Goal: Transaction & Acquisition: Purchase product/service

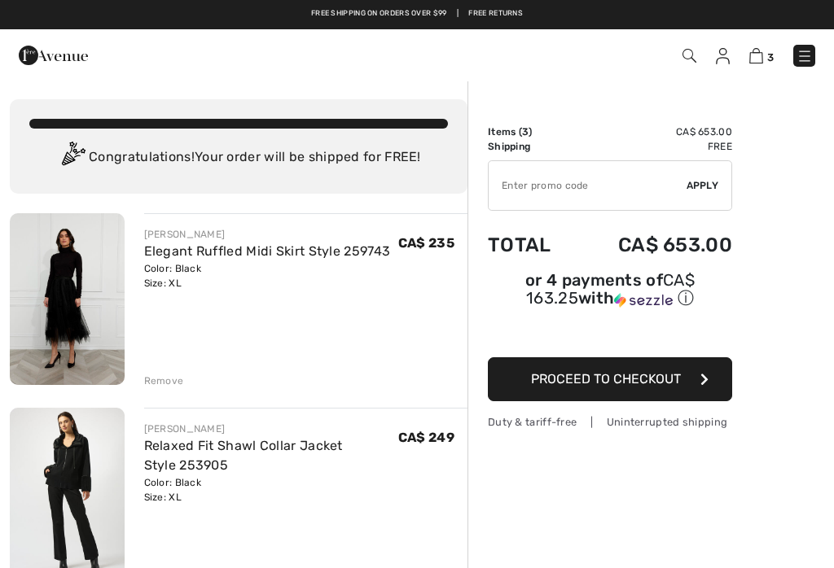
click at [805, 64] on img at bounding box center [804, 56] width 16 height 16
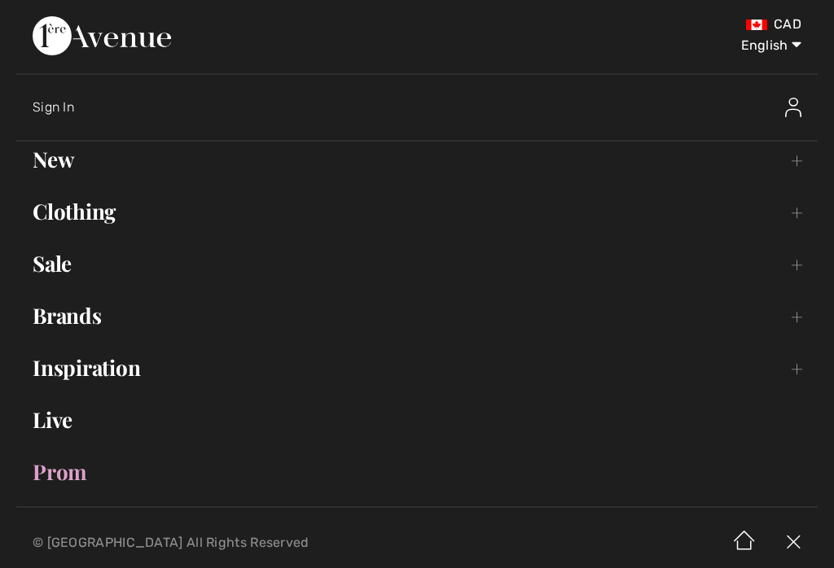
click at [103, 310] on link "Brands Open submenu" at bounding box center [416, 316] width 801 height 36
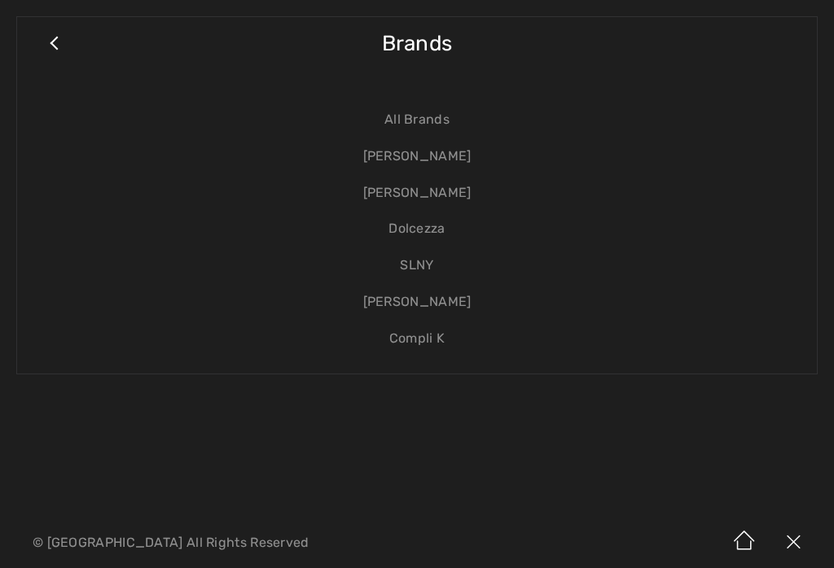
click at [464, 161] on link "[PERSON_NAME]" at bounding box center [416, 156] width 767 height 37
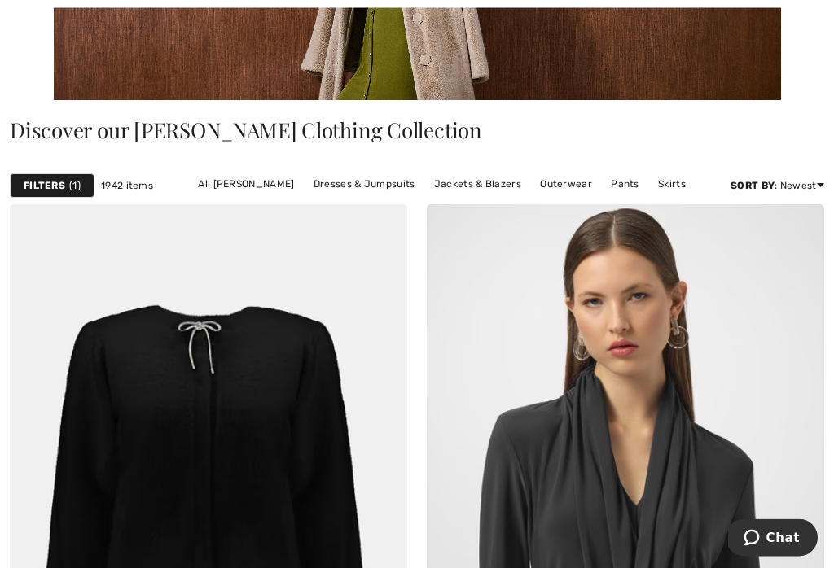
scroll to position [404, 0]
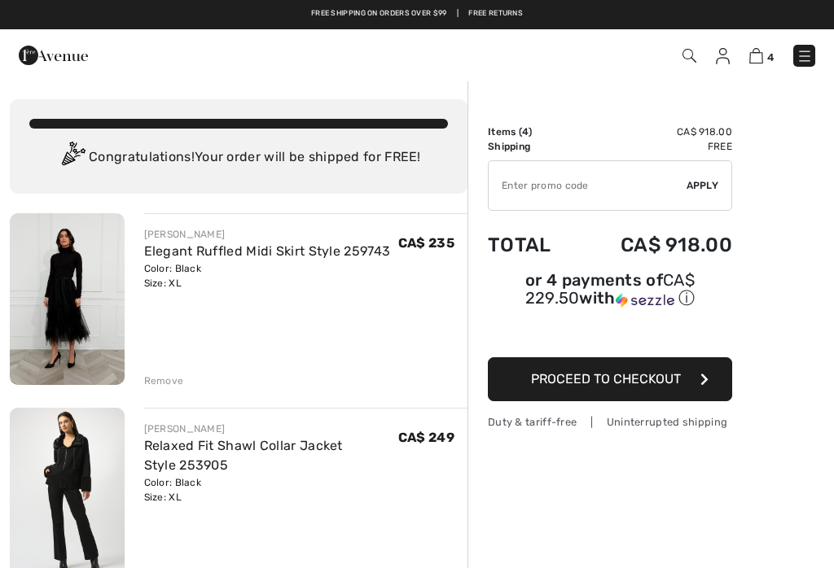
click at [810, 53] on img at bounding box center [804, 56] width 16 height 16
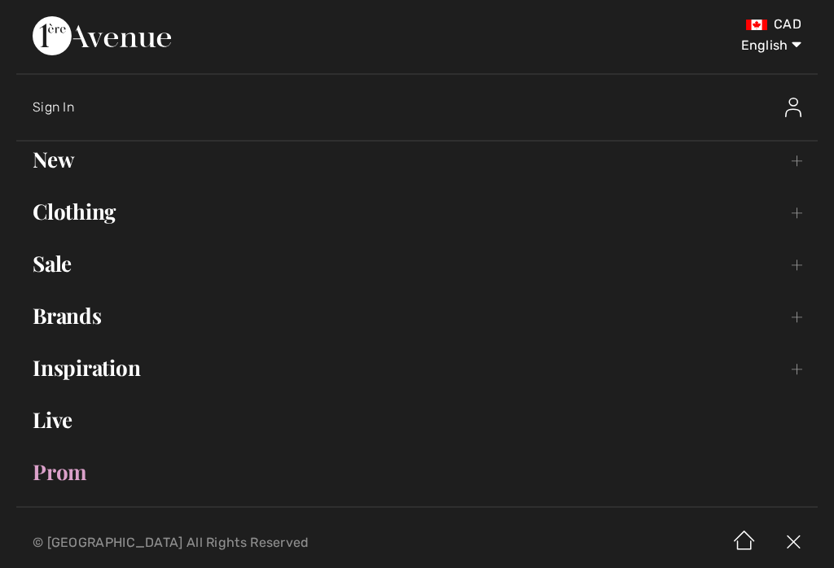
click at [100, 315] on link "Brands Open submenu" at bounding box center [416, 316] width 801 height 36
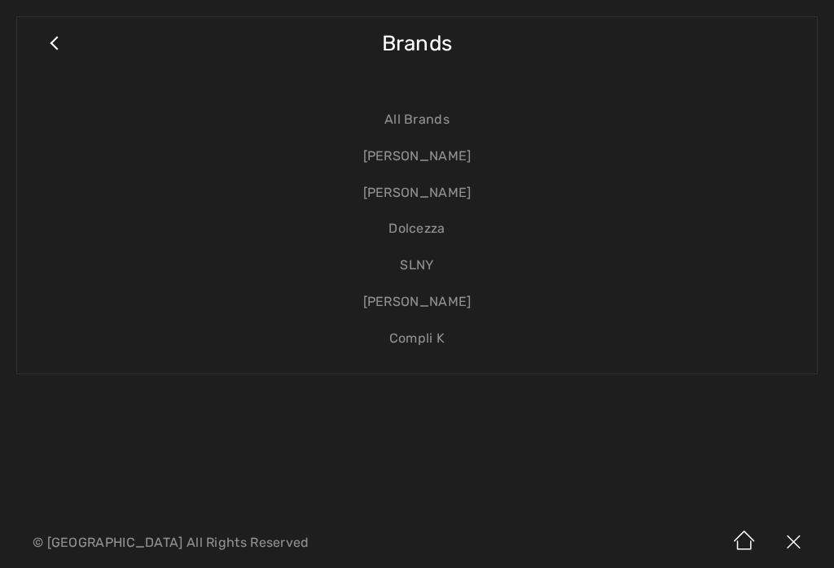
click at [463, 157] on link "[PERSON_NAME]" at bounding box center [416, 156] width 767 height 37
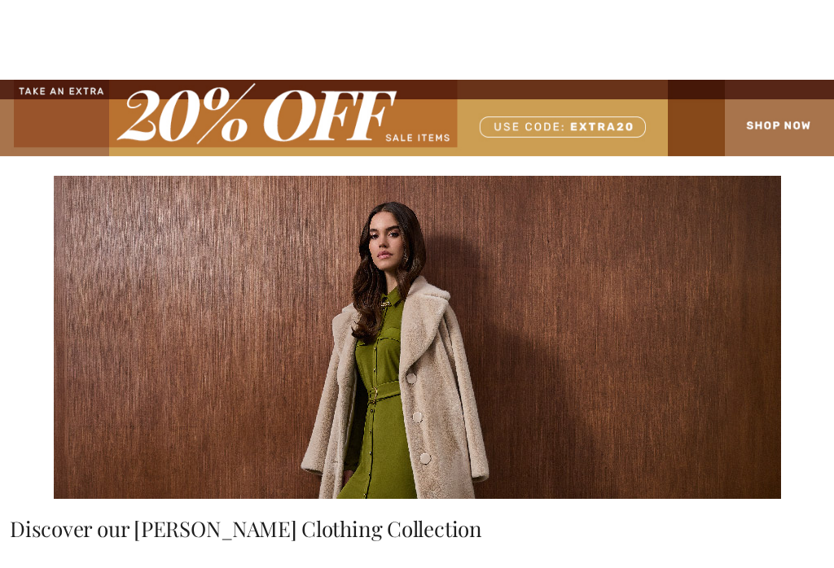
checkbox input "true"
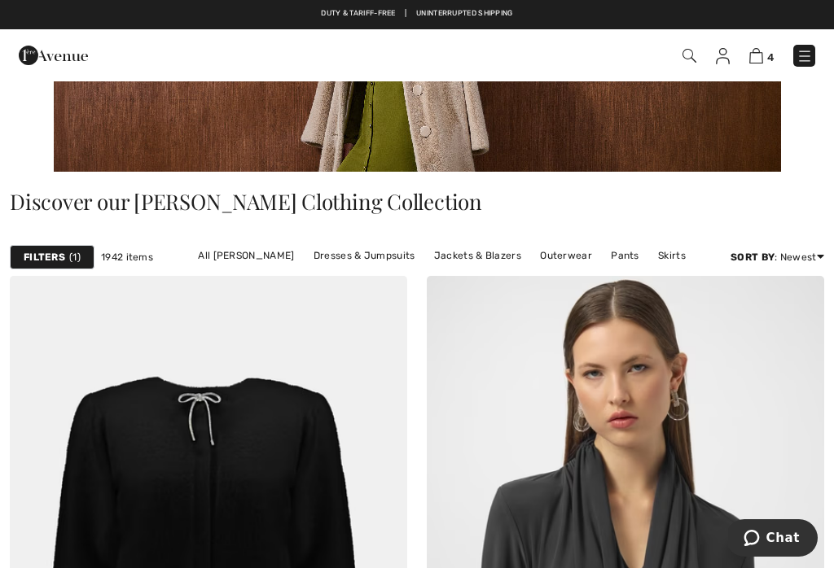
click at [484, 257] on link "Jackets & Blazers" at bounding box center [477, 255] width 103 height 21
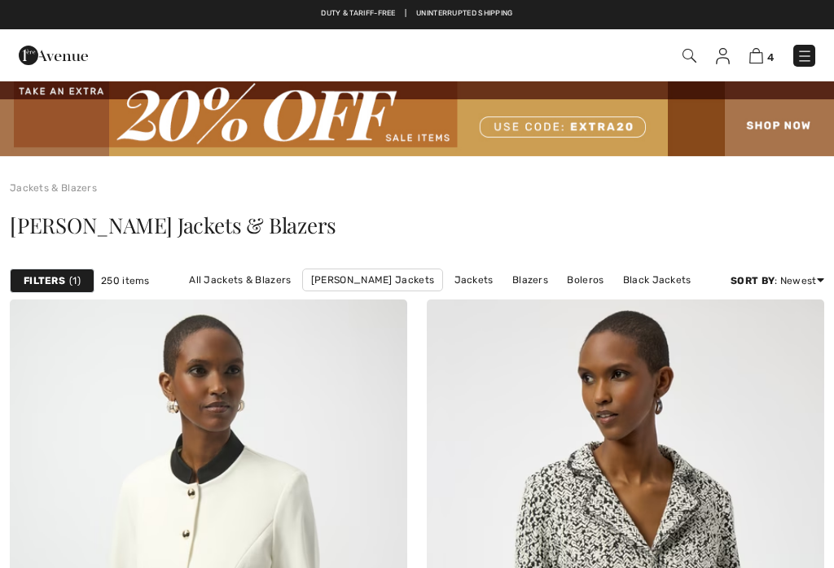
checkbox input "true"
click at [252, 279] on link "All Jackets & Blazers" at bounding box center [240, 280] width 118 height 21
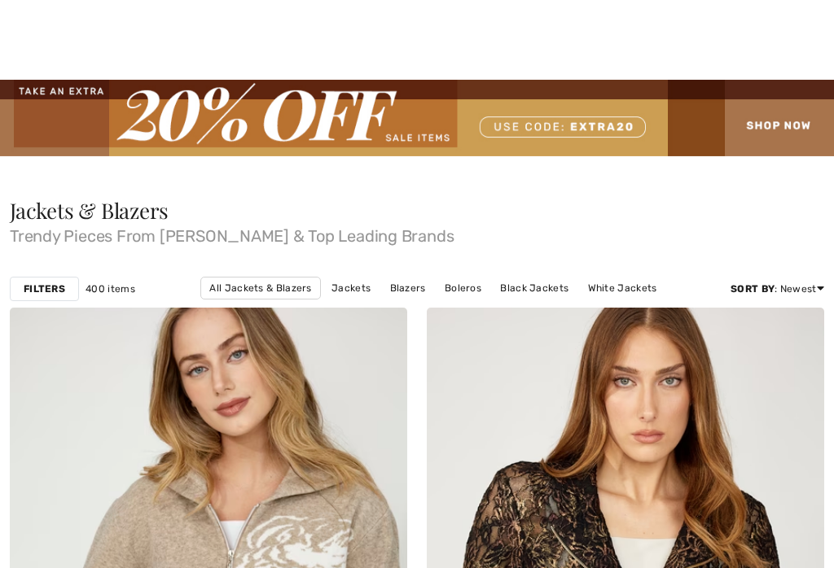
checkbox input "true"
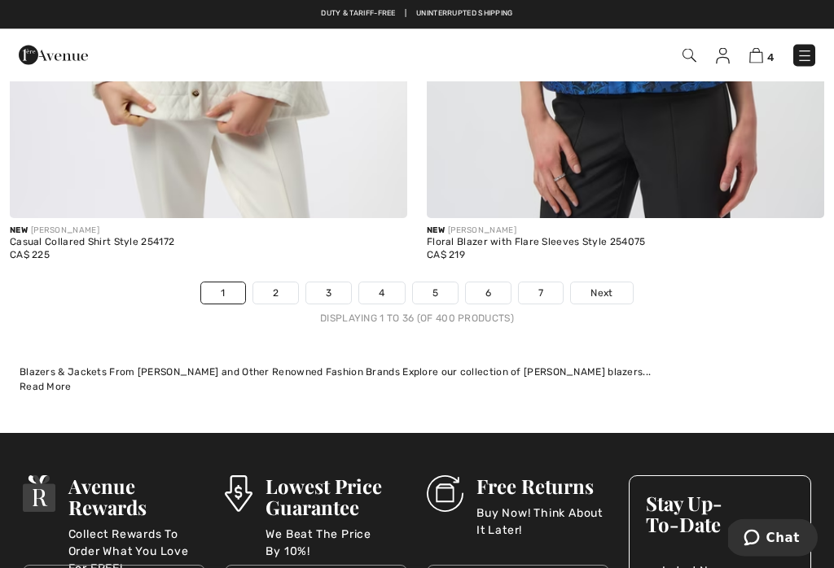
scroll to position [12310, 0]
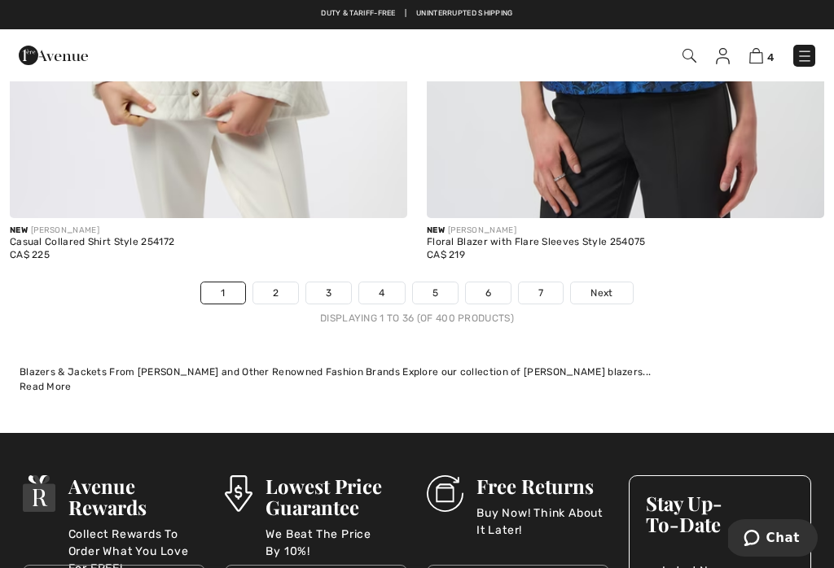
click at [270, 283] on link "2" at bounding box center [275, 293] width 45 height 21
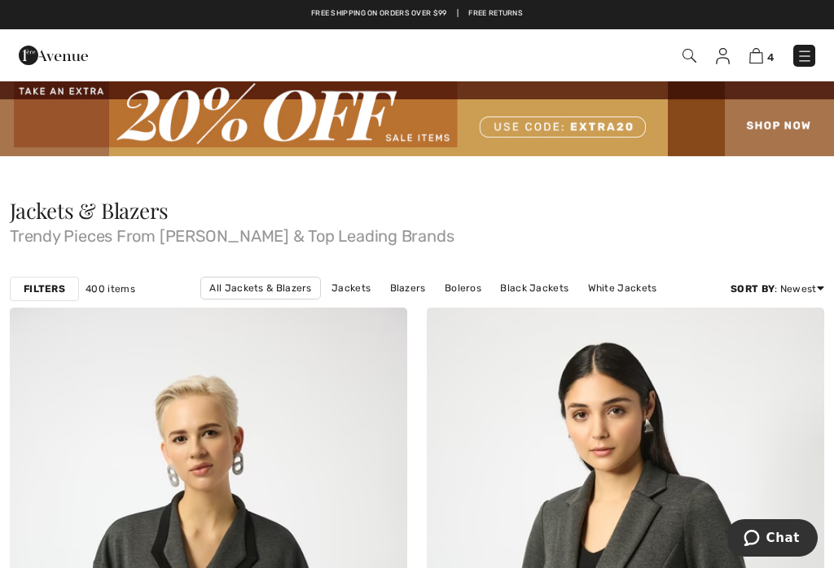
click at [809, 59] on img at bounding box center [804, 56] width 16 height 16
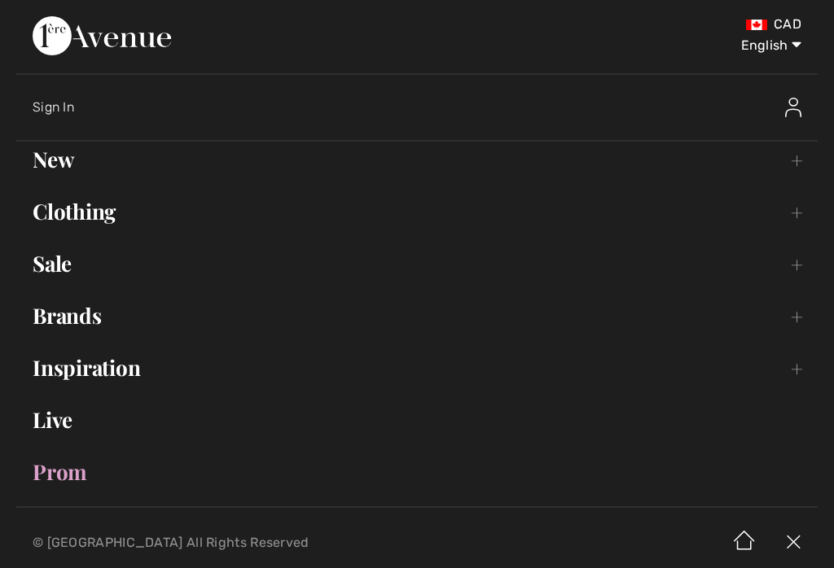
click at [109, 325] on link "Brands Open submenu" at bounding box center [416, 316] width 801 height 36
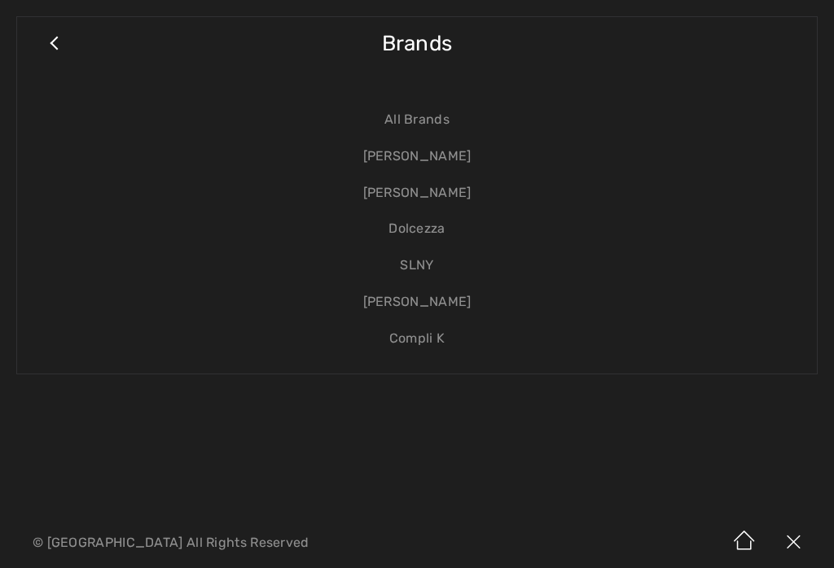
click at [57, 45] on link "Close submenu" at bounding box center [53, 51] width 41 height 36
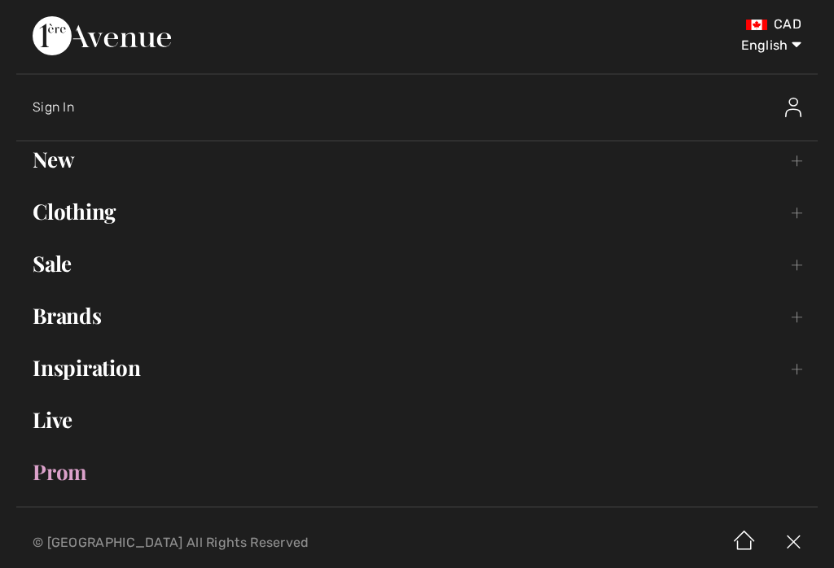
click at [120, 219] on link "Clothing Toggle submenu" at bounding box center [416, 212] width 801 height 36
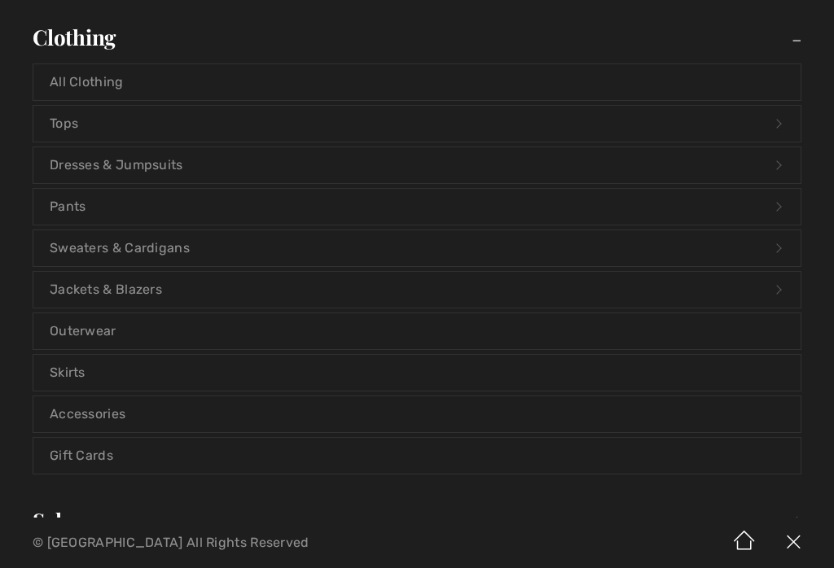
scroll to position [175, 0]
click at [179, 257] on link "Sweaters & Cardigans Open submenu" at bounding box center [416, 248] width 767 height 36
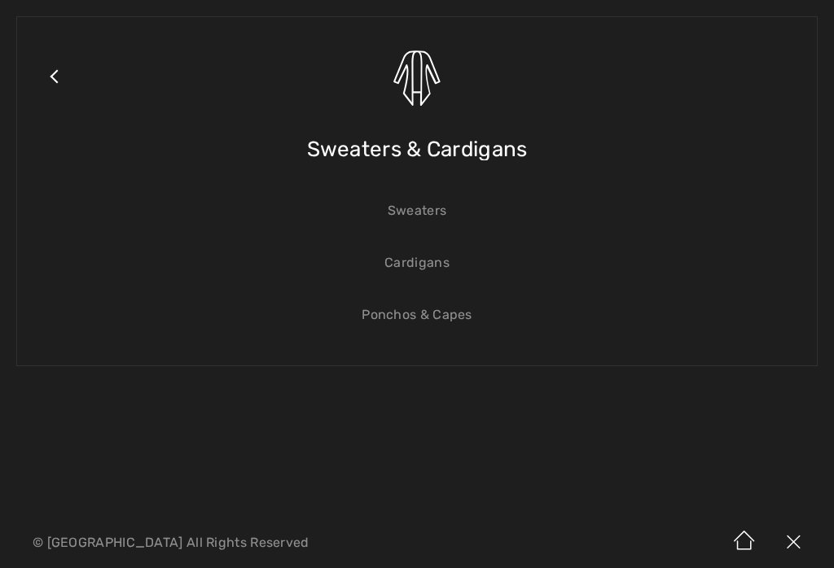
click at [62, 81] on link "Close submenu" at bounding box center [53, 96] width 41 height 127
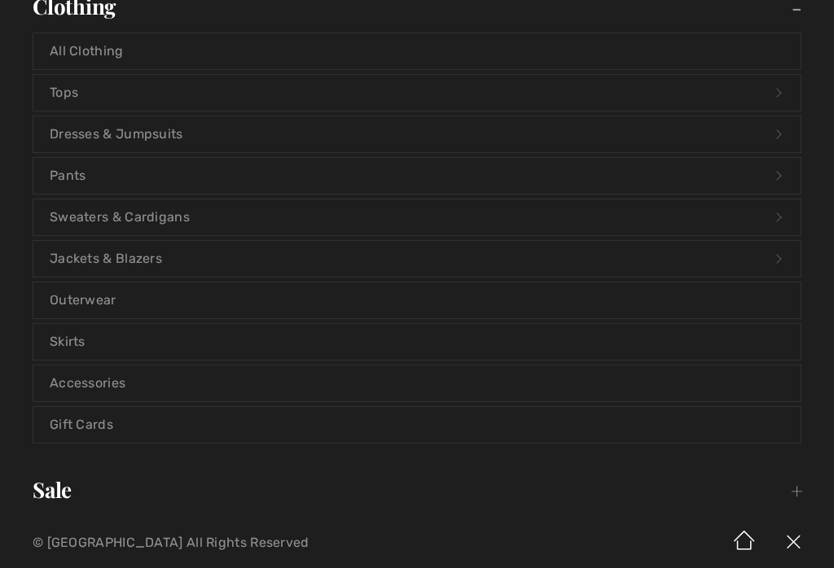
scroll to position [204, 0]
click at [114, 305] on link "Outerwear" at bounding box center [416, 301] width 767 height 36
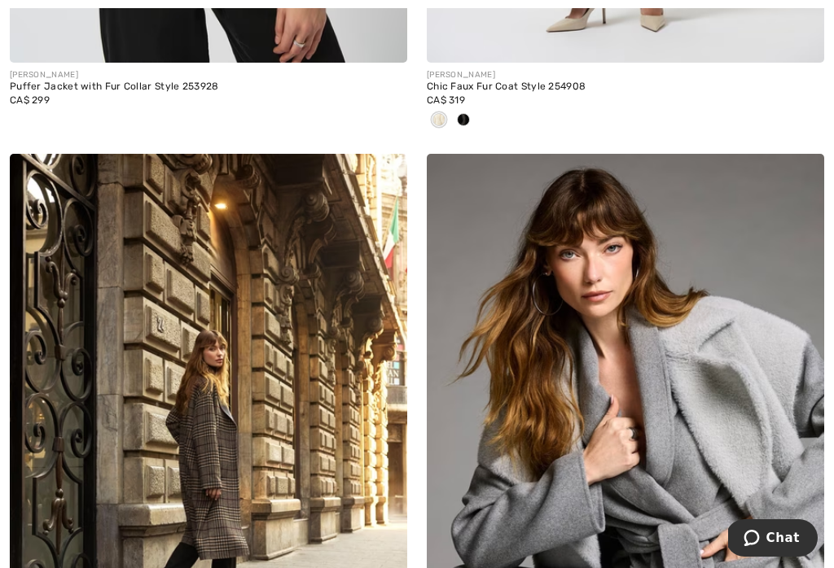
scroll to position [3632, 0]
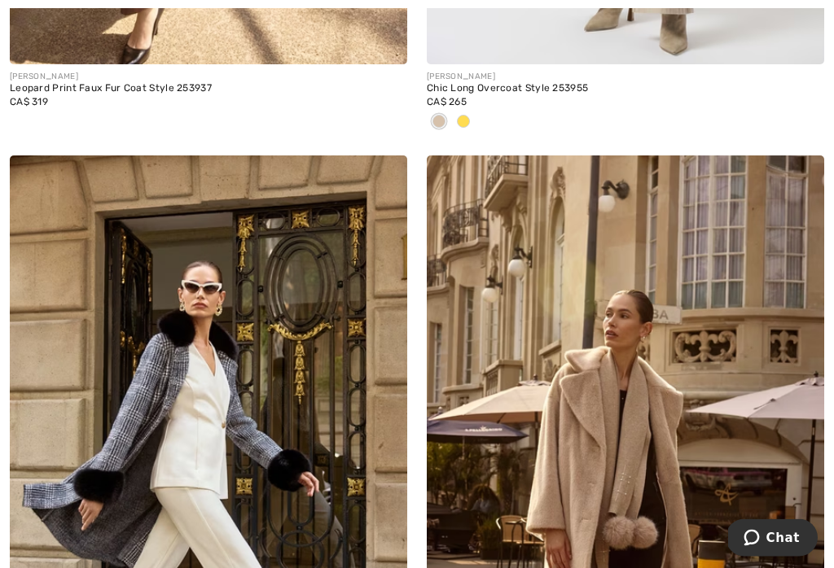
checkbox input "true"
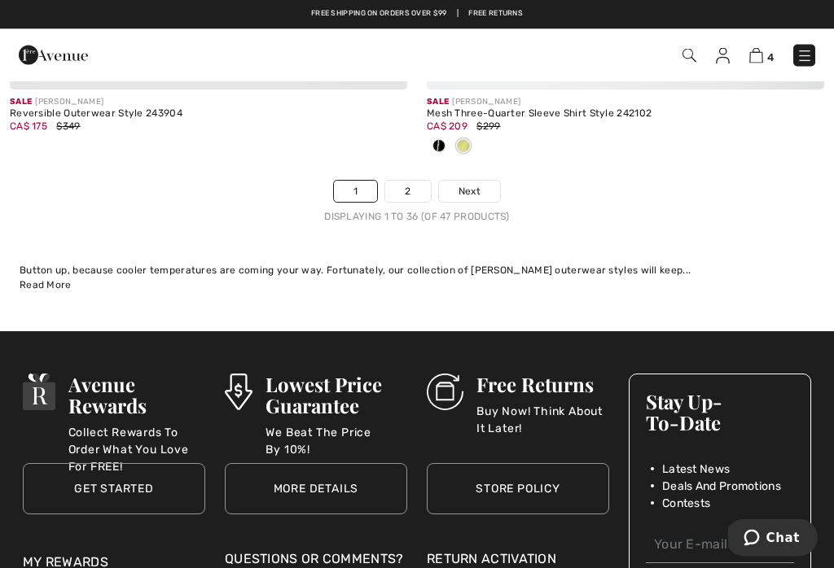
scroll to position [12599, 0]
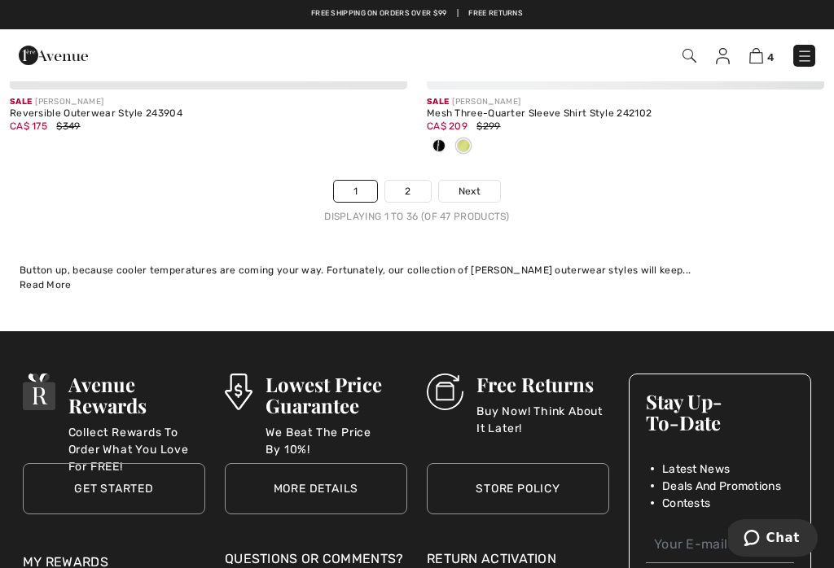
click at [403, 181] on link "2" at bounding box center [407, 191] width 45 height 21
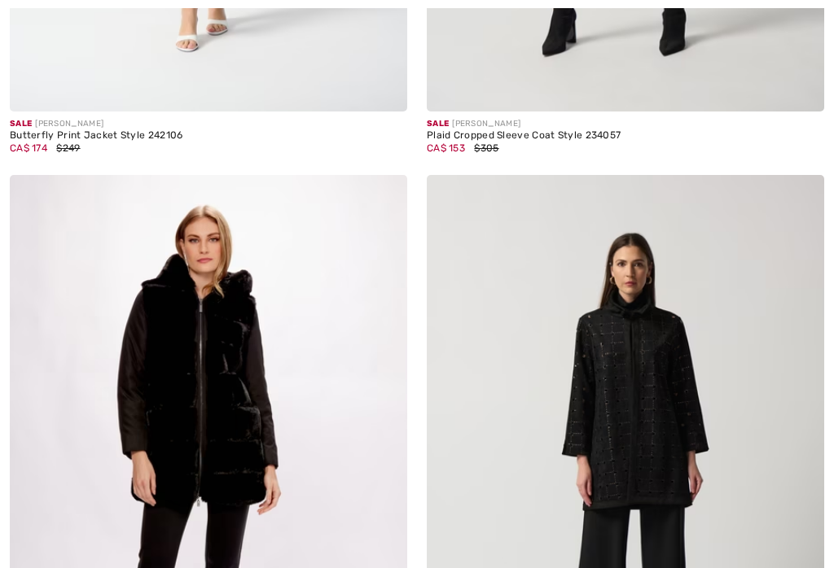
scroll to position [1467, 0]
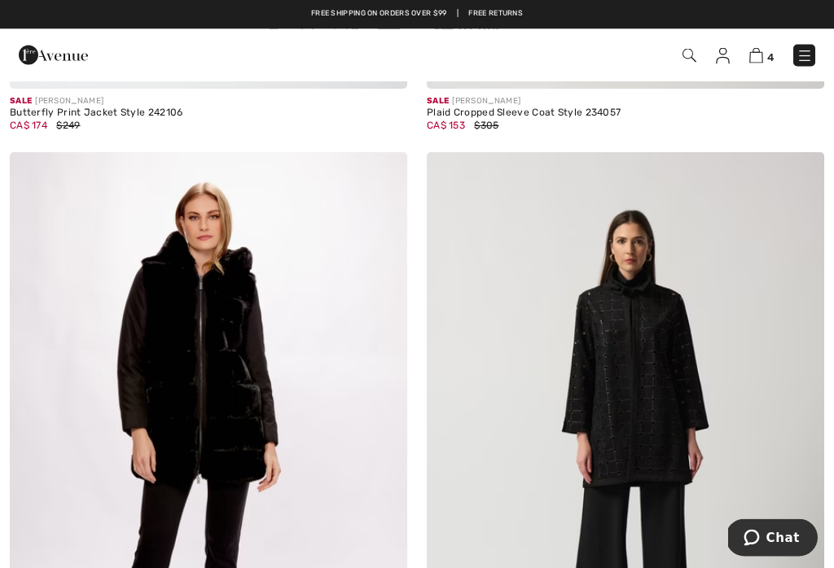
click at [805, 55] on img at bounding box center [804, 56] width 16 height 16
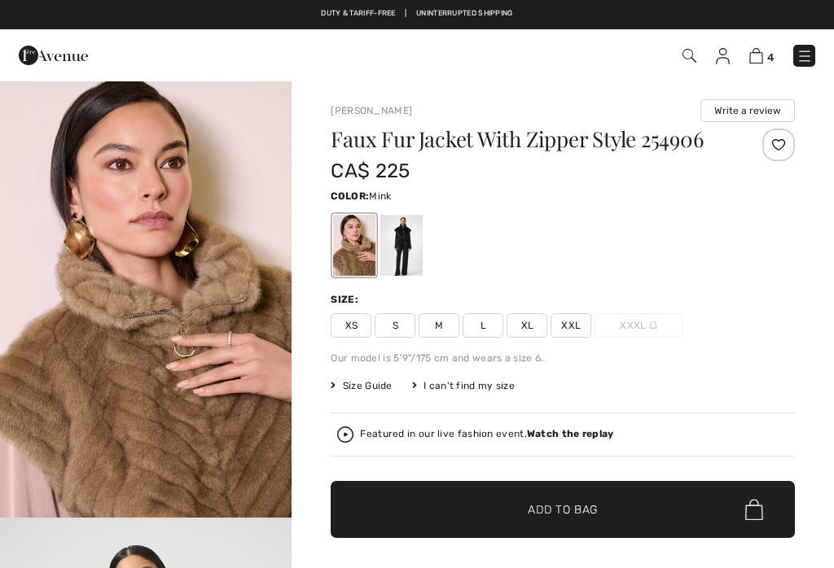
click at [489, 327] on span "L" at bounding box center [483, 326] width 41 height 24
click at [535, 331] on span "XL" at bounding box center [527, 326] width 41 height 24
click at [568, 515] on span "Add to Bag" at bounding box center [563, 510] width 70 height 17
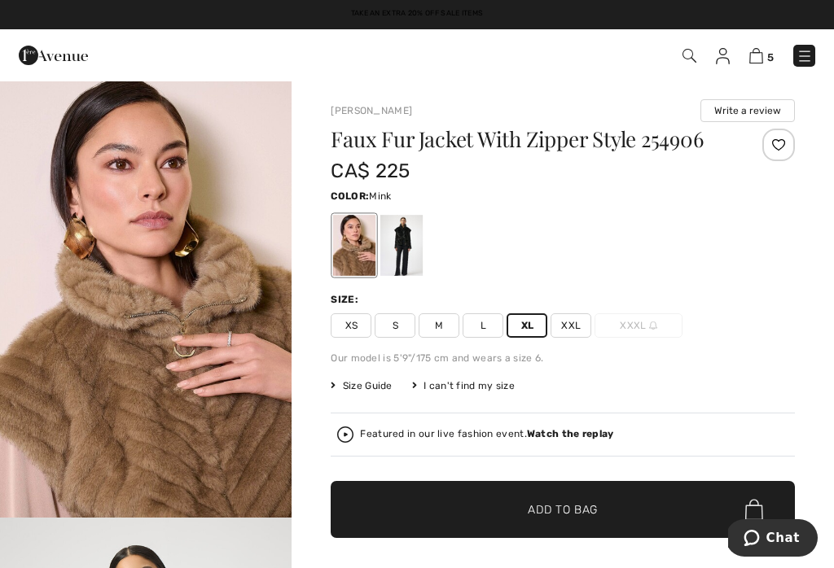
click at [761, 55] on img at bounding box center [756, 55] width 14 height 15
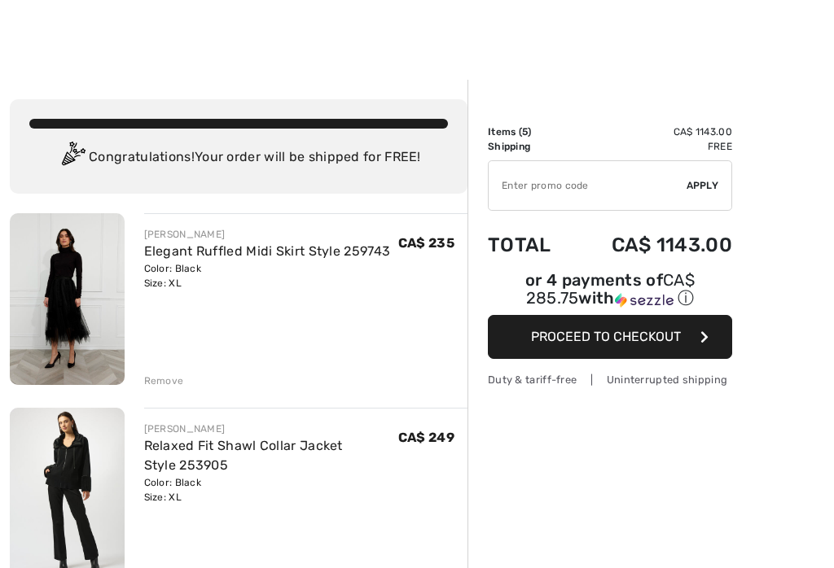
checkbox input "true"
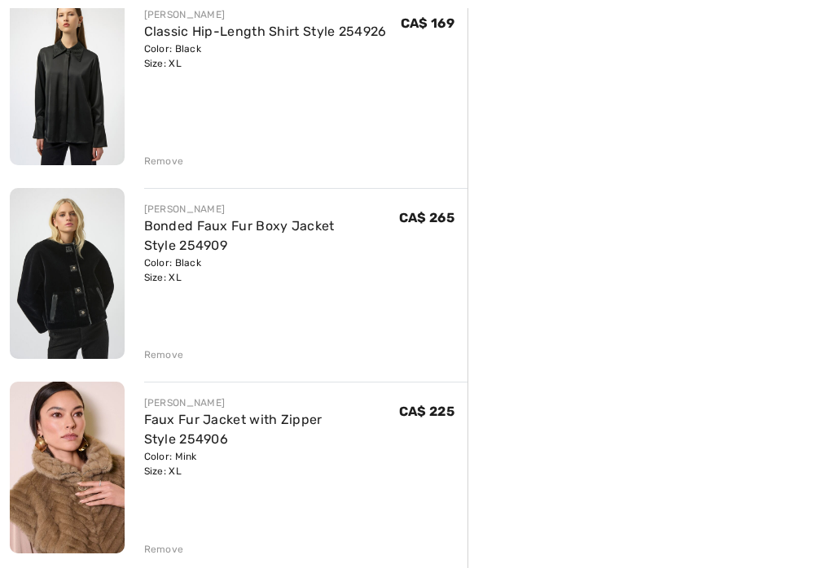
scroll to position [616, 0]
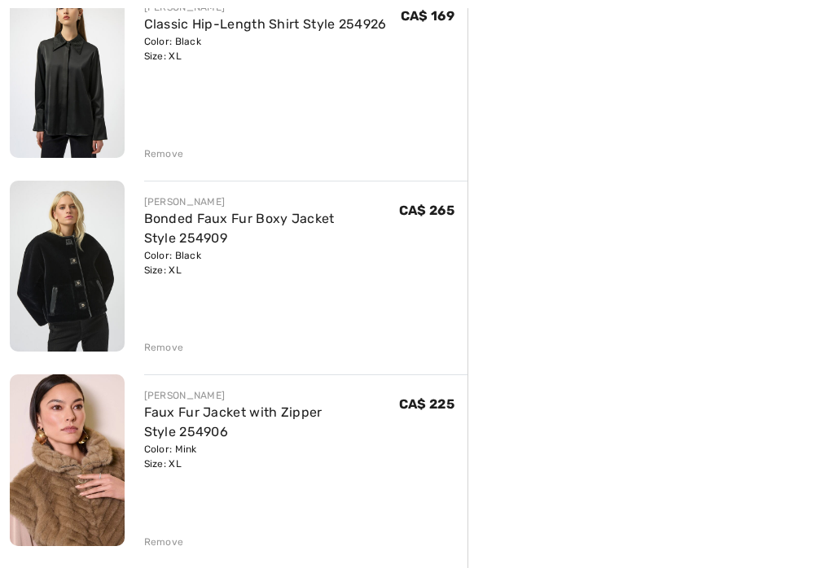
click at [92, 441] on img at bounding box center [67, 461] width 115 height 172
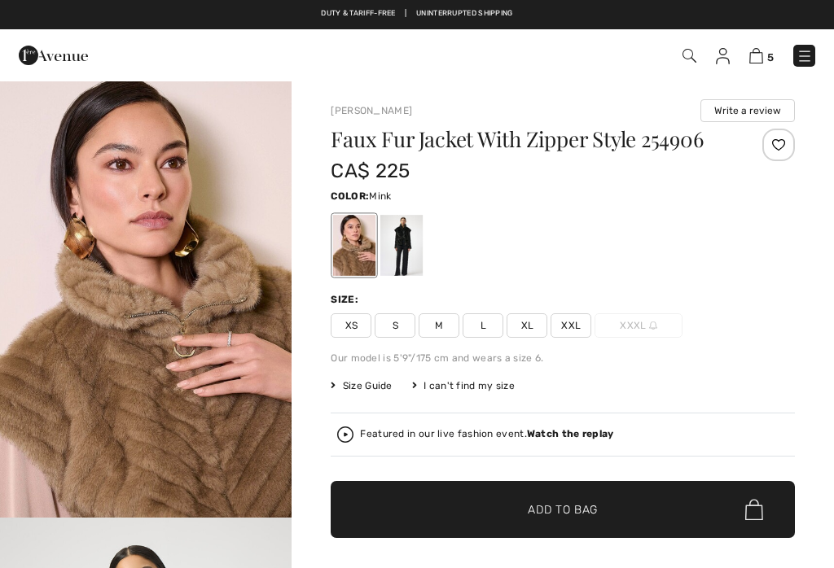
checkbox input "true"
click at [304, 300] on div "[PERSON_NAME] Write a review Faux Fur Jacket With Zipper Style 254906 CA$ 225 C…" at bounding box center [563, 559] width 542 height 958
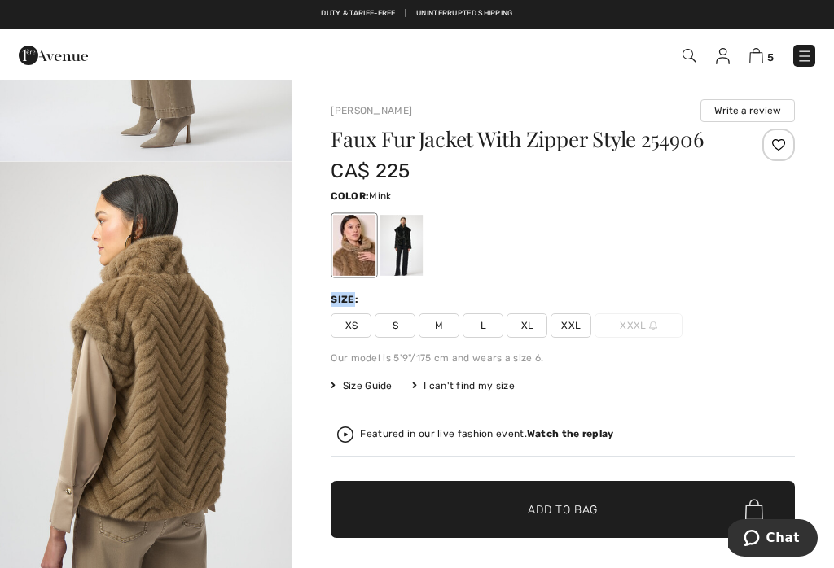
scroll to position [2211, 0]
